Goal: Task Accomplishment & Management: Manage account settings

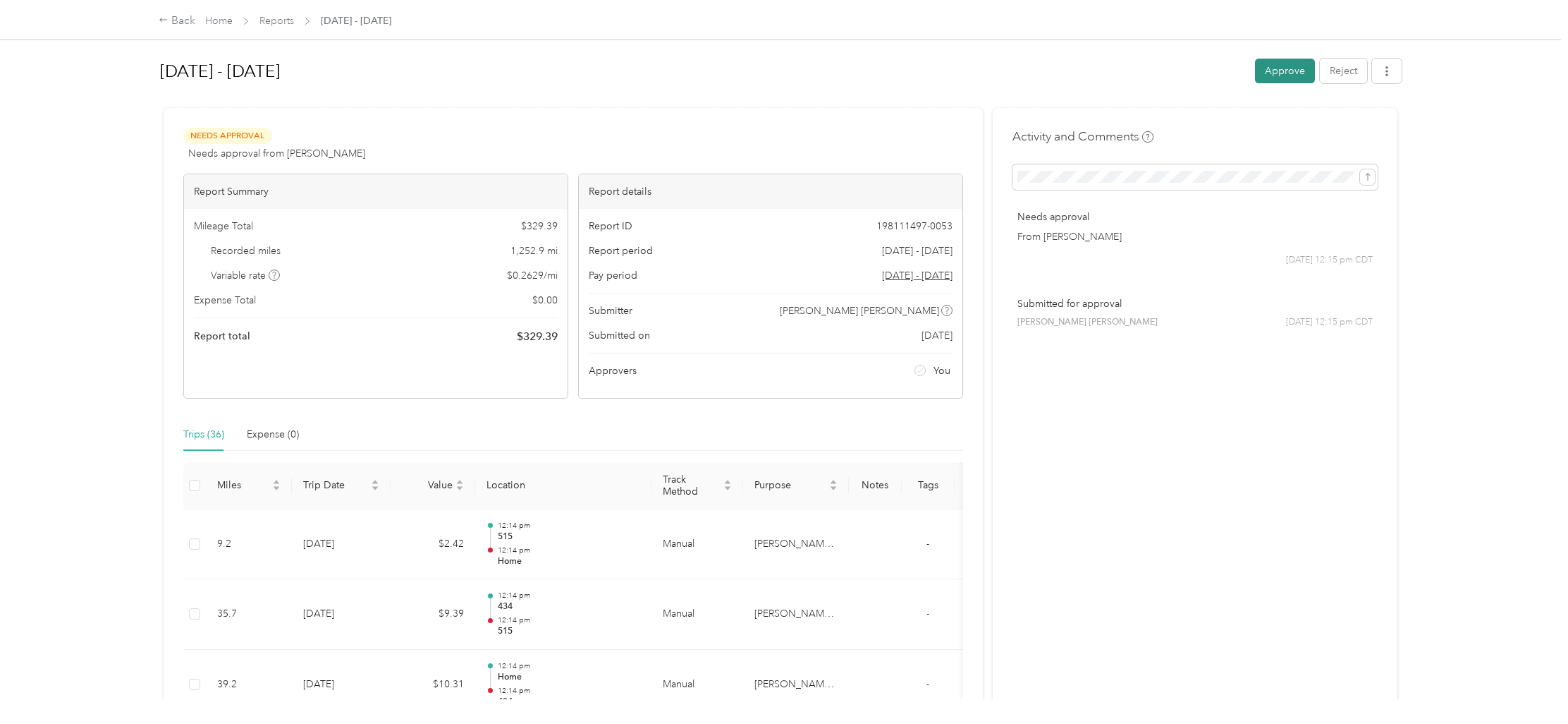
click at [1283, 76] on button "Approve" at bounding box center [1285, 70] width 60 height 25
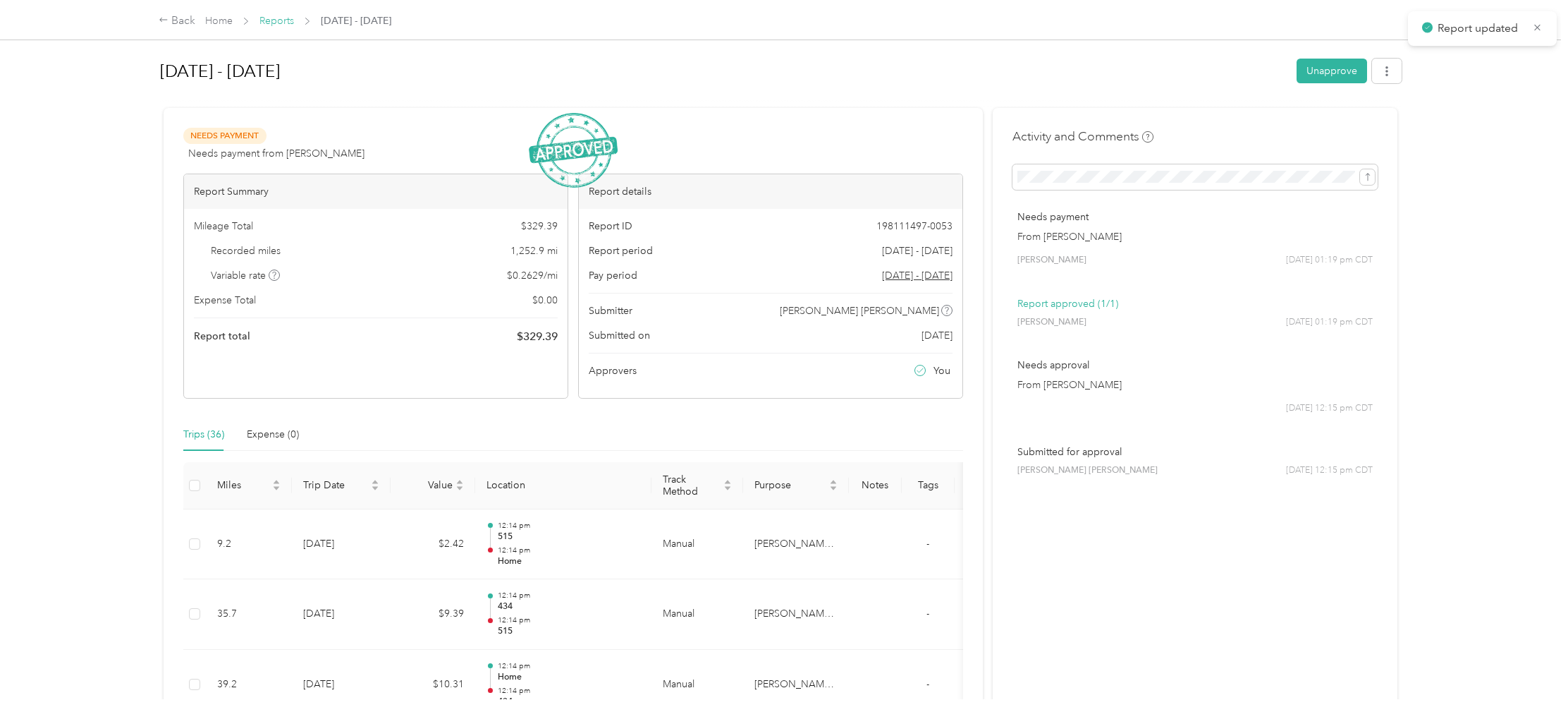
click at [285, 16] on link "Reports" at bounding box center [277, 20] width 35 height 12
